Goal: Information Seeking & Learning: Learn about a topic

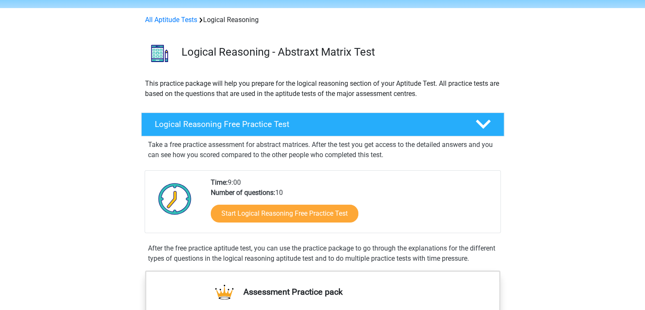
scroll to position [42, 0]
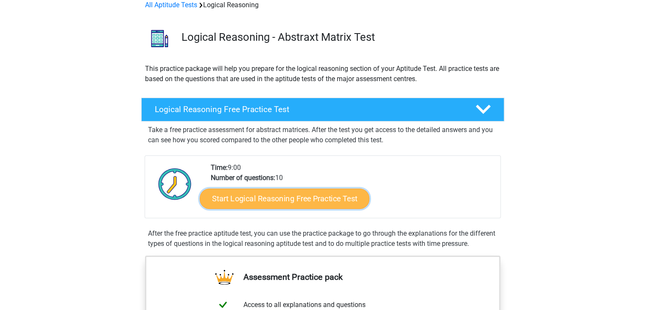
click at [312, 204] on link "Start Logical Reasoning Free Practice Test" at bounding box center [285, 198] width 170 height 20
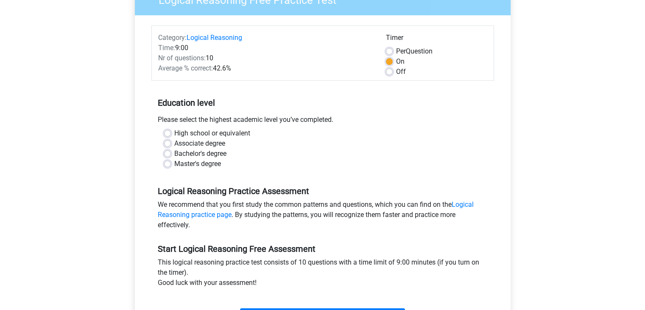
scroll to position [127, 0]
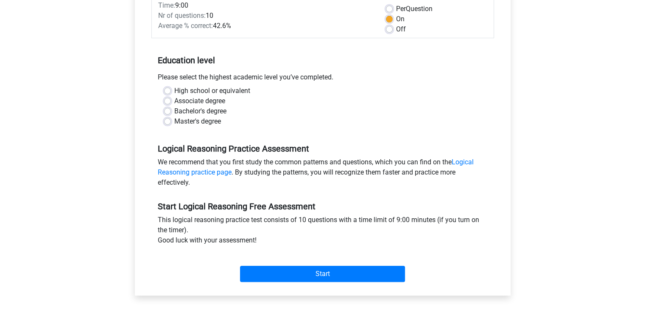
click at [165, 125] on div "Master's degree" at bounding box center [322, 121] width 317 height 10
click at [174, 124] on label "Master's degree" at bounding box center [197, 121] width 47 height 10
click at [168, 124] on input "Master's degree" at bounding box center [167, 120] width 7 height 8
radio input "true"
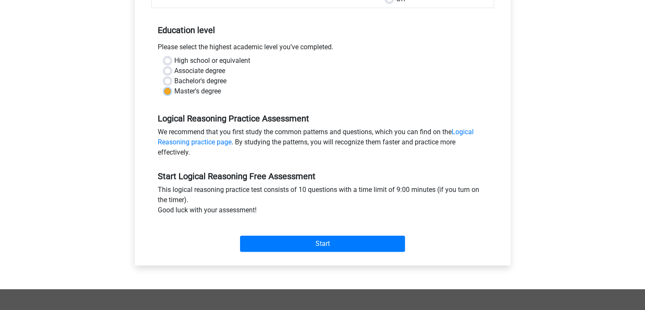
scroll to position [212, 0]
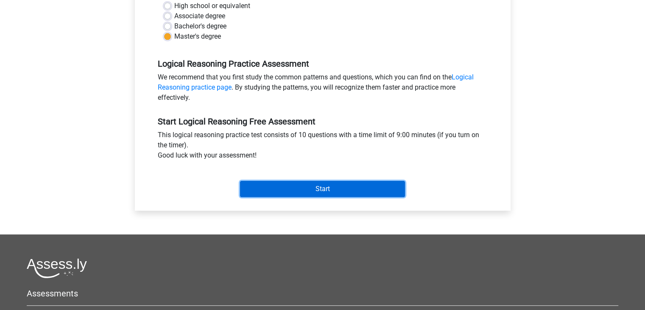
click at [322, 190] on input "Start" at bounding box center [322, 189] width 165 height 16
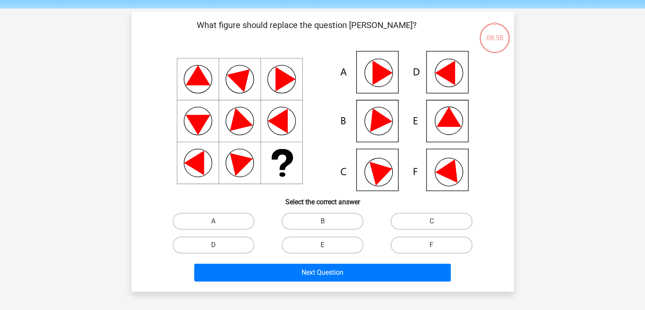
scroll to position [42, 0]
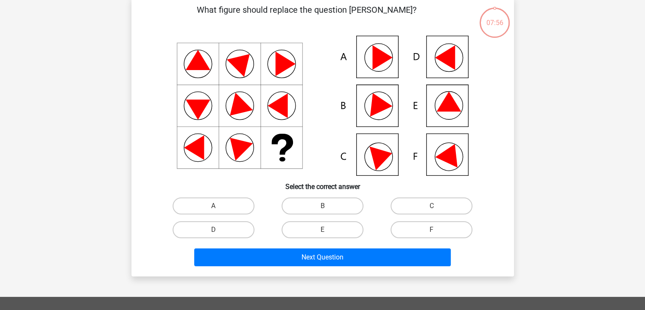
click at [385, 156] on icon at bounding box center [383, 155] width 26 height 29
click at [412, 203] on label "C" at bounding box center [432, 205] width 82 height 17
click at [432, 206] on input "C" at bounding box center [435, 209] width 6 height 6
radio input "true"
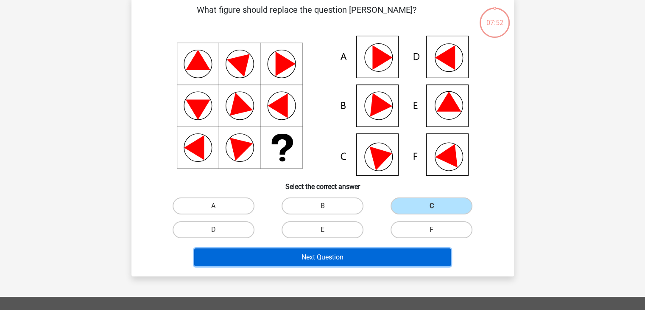
click at [338, 258] on button "Next Question" at bounding box center [322, 257] width 257 height 18
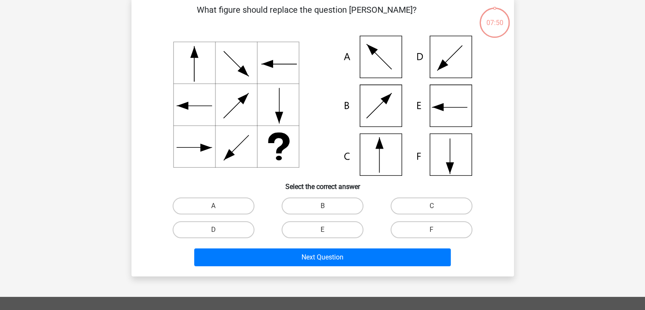
scroll to position [39, 0]
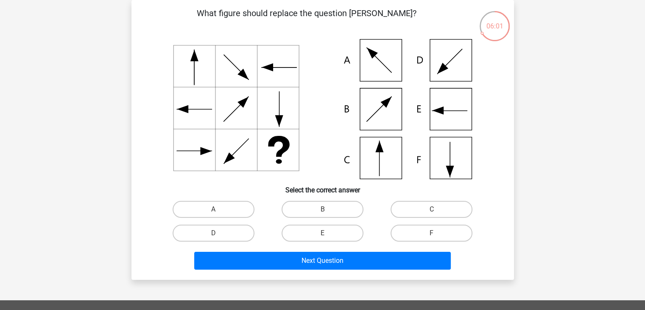
click at [391, 162] on icon at bounding box center [323, 109] width 342 height 140
click at [386, 163] on icon at bounding box center [323, 109] width 342 height 140
click at [377, 168] on icon at bounding box center [323, 109] width 342 height 140
click at [434, 209] on label "C" at bounding box center [432, 209] width 82 height 17
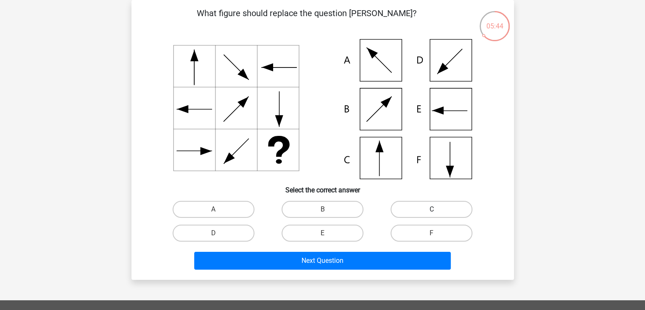
click at [434, 209] on input "C" at bounding box center [435, 212] width 6 height 6
radio input "true"
click at [420, 207] on label "C" at bounding box center [432, 209] width 82 height 17
click at [432, 209] on input "C" at bounding box center [435, 212] width 6 height 6
click at [420, 207] on label "C" at bounding box center [432, 209] width 82 height 17
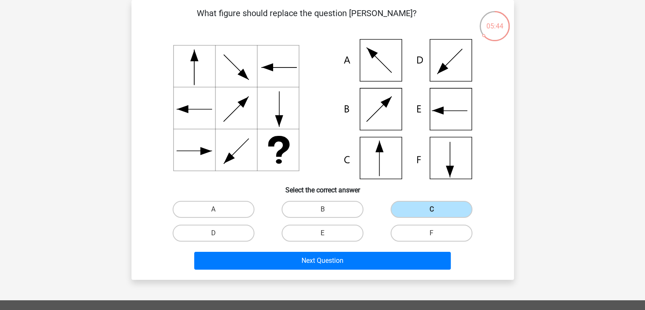
click at [432, 209] on input "C" at bounding box center [435, 212] width 6 height 6
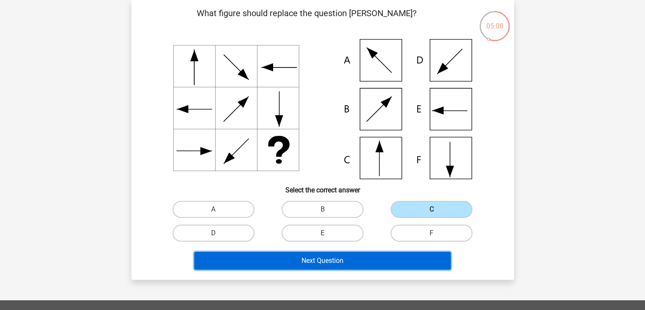
click at [335, 265] on button "Next Question" at bounding box center [322, 261] width 257 height 18
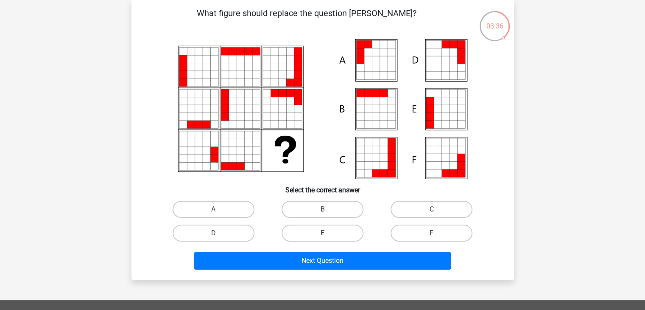
click at [388, 107] on icon at bounding box center [392, 109] width 8 height 8
click at [376, 99] on icon at bounding box center [376, 101] width 8 height 8
click at [328, 213] on input "B" at bounding box center [325, 212] width 6 height 6
radio input "true"
click at [337, 231] on label "E" at bounding box center [323, 232] width 82 height 17
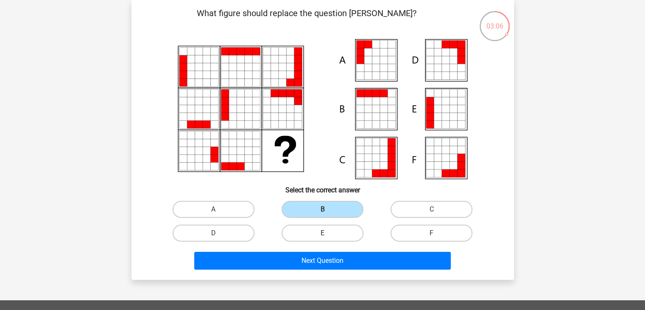
click at [328, 233] on input "E" at bounding box center [325, 236] width 6 height 6
radio input "true"
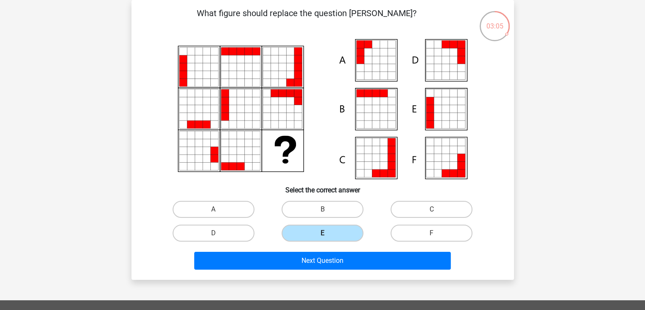
click at [323, 230] on label "E" at bounding box center [323, 232] width 82 height 17
click at [323, 233] on input "E" at bounding box center [325, 236] width 6 height 6
click at [210, 209] on label "A" at bounding box center [214, 209] width 82 height 17
click at [213, 209] on input "A" at bounding box center [216, 212] width 6 height 6
radio input "true"
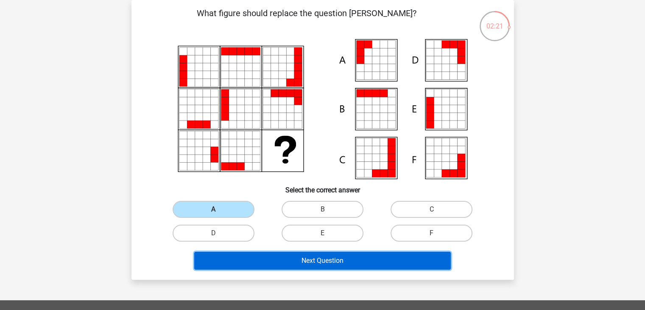
click at [350, 254] on button "Next Question" at bounding box center [322, 261] width 257 height 18
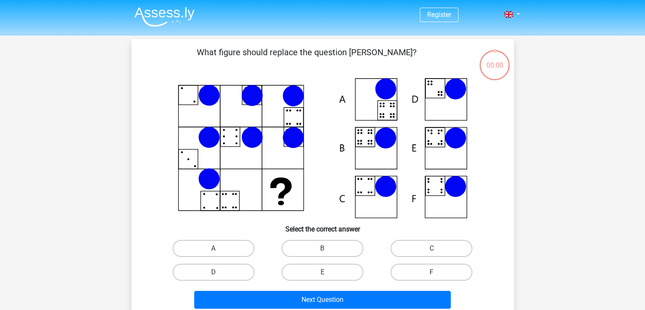
scroll to position [39, 0]
